Goal: Task Accomplishment & Management: Manage account settings

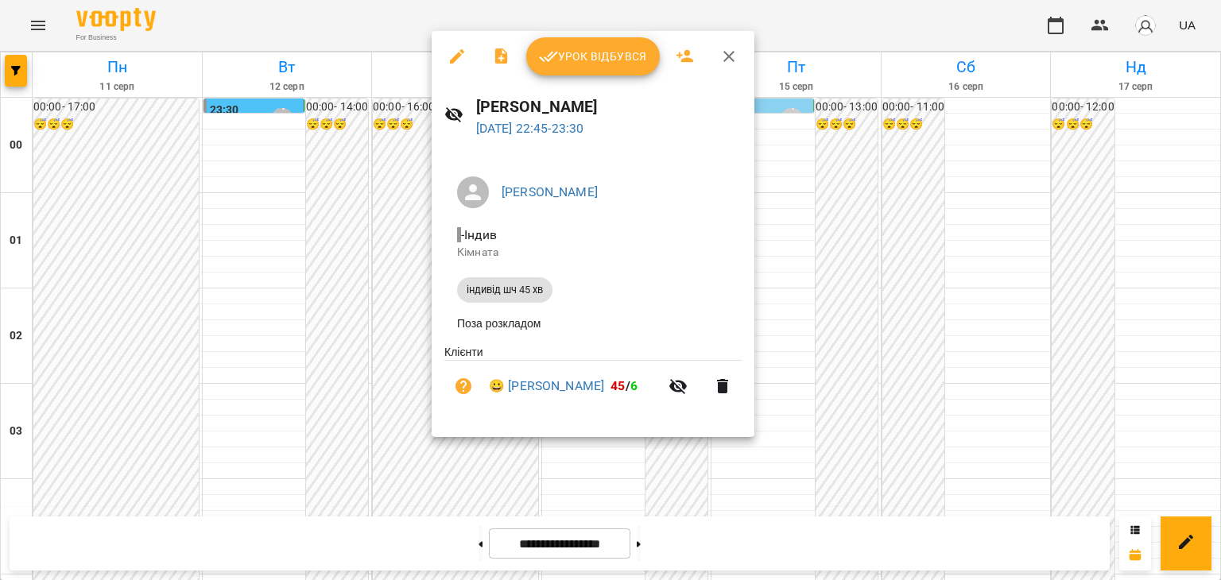
scroll to position [1878, 0]
click at [394, 222] on div at bounding box center [610, 290] width 1221 height 580
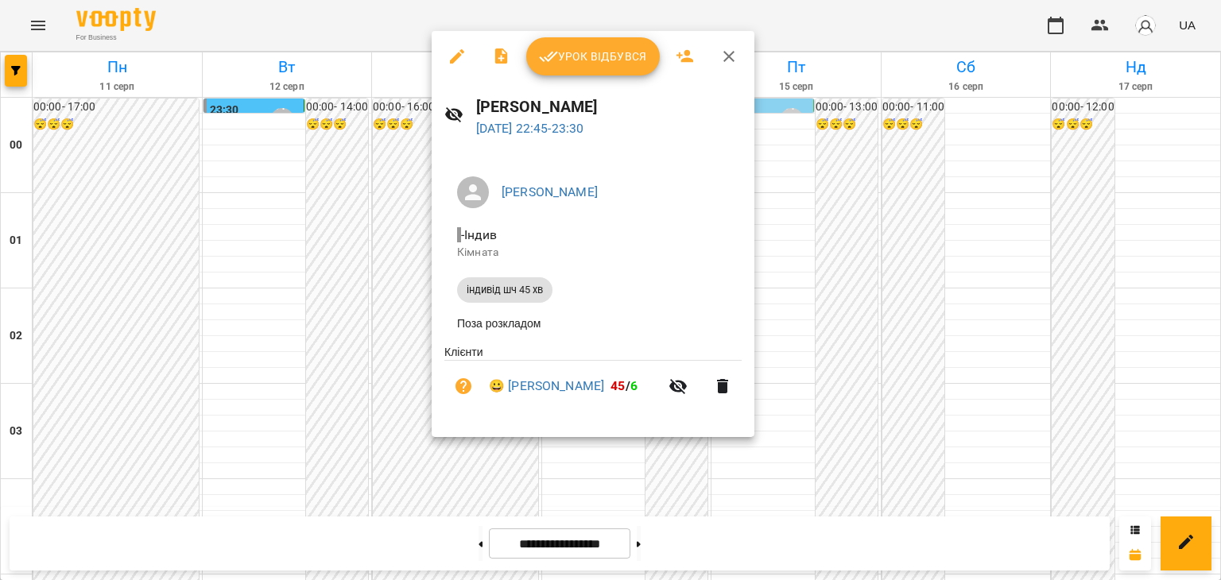
click at [601, 55] on span "Урок відбувся" at bounding box center [593, 56] width 108 height 19
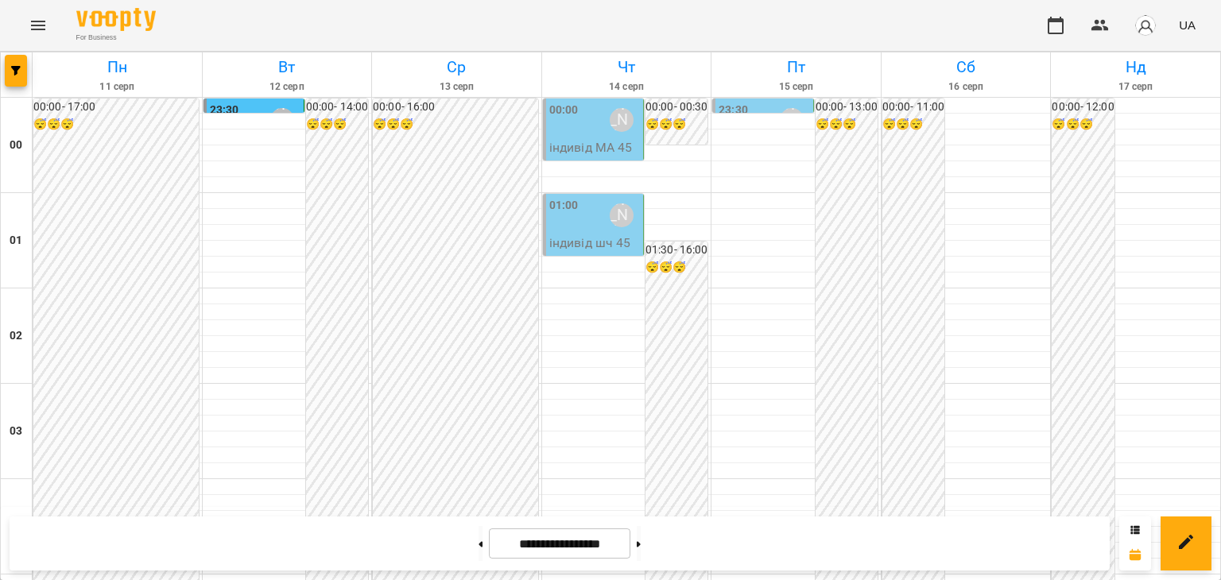
click at [582, 125] on div "00:00 [PERSON_NAME]" at bounding box center [594, 120] width 91 height 37
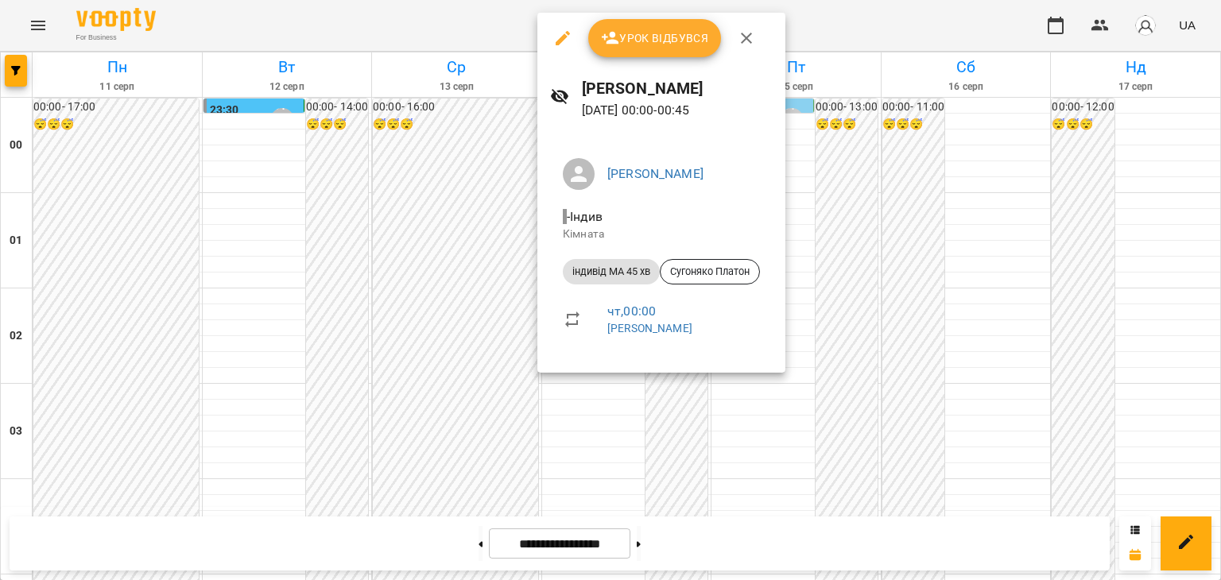
click at [642, 39] on span "Урок відбувся" at bounding box center [655, 38] width 108 height 19
